Goal: Find specific page/section

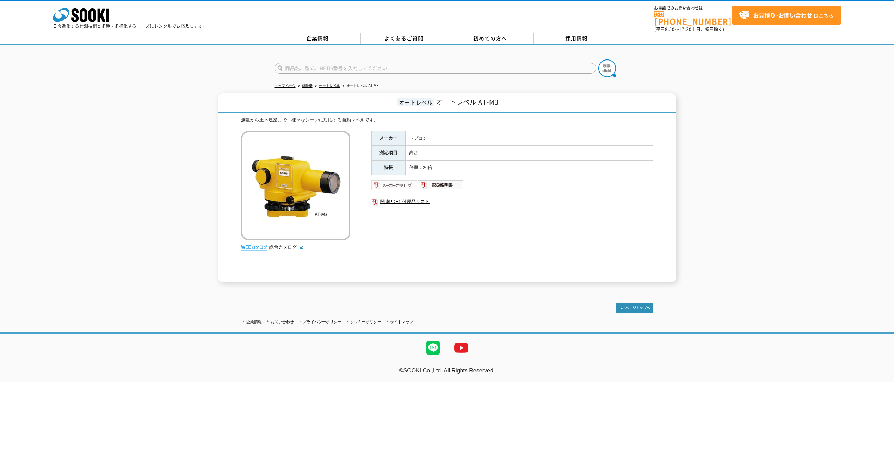
click at [387, 182] on img at bounding box center [394, 185] width 46 height 11
click at [436, 182] on img at bounding box center [440, 185] width 46 height 11
click at [395, 180] on img at bounding box center [394, 185] width 46 height 11
click at [301, 64] on input "text" at bounding box center [435, 68] width 322 height 11
type input "C49131"
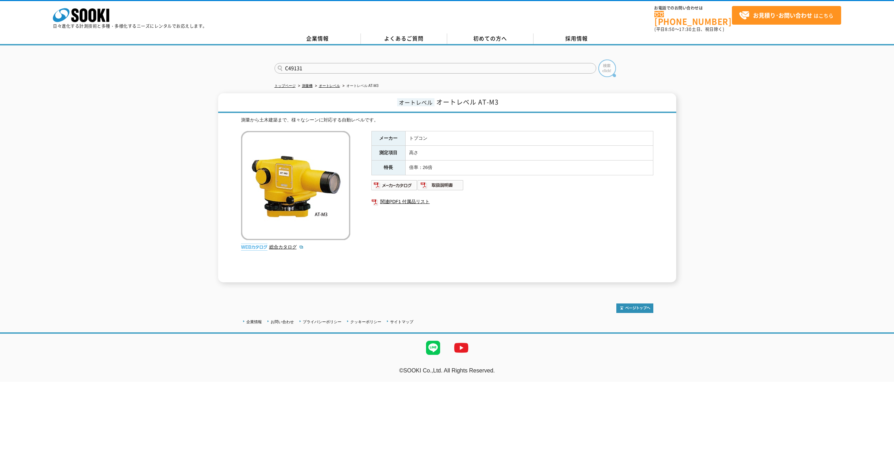
click at [606, 66] on img at bounding box center [607, 69] width 18 height 18
